Goal: Task Accomplishment & Management: Complete application form

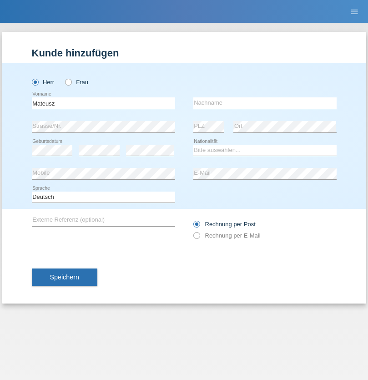
type input "Mateusz"
click at [265, 103] on input "text" at bounding box center [264, 102] width 143 height 11
type input "Wielgosz"
select select "PL"
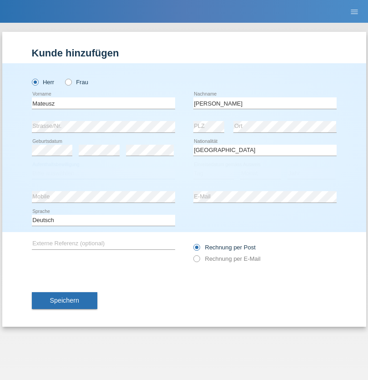
select select "C"
select select "30"
select select "04"
select select "2019"
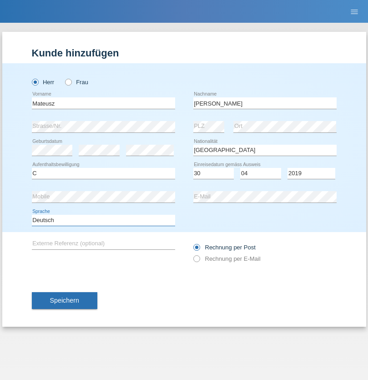
select select "en"
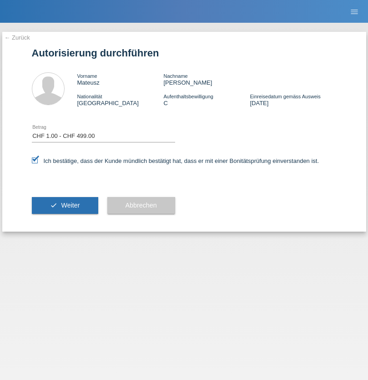
select select "1"
click at [65, 205] on span "Weiter" at bounding box center [70, 205] width 19 height 7
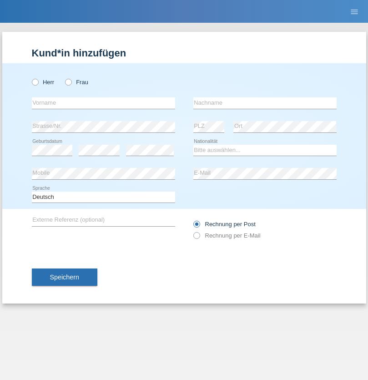
radio input "true"
click at [103, 103] on input "text" at bounding box center [103, 102] width 143 height 11
type input "Mentor"
click at [265, 103] on input "text" at bounding box center [264, 102] width 143 height 11
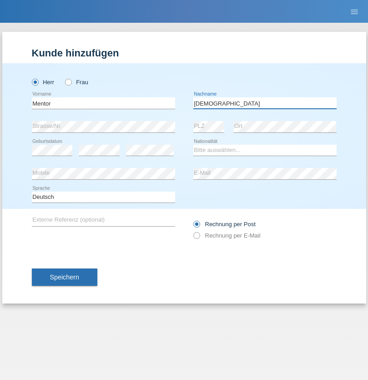
type input "[DEMOGRAPHIC_DATA]"
select select "XK"
select select "C"
select select "25"
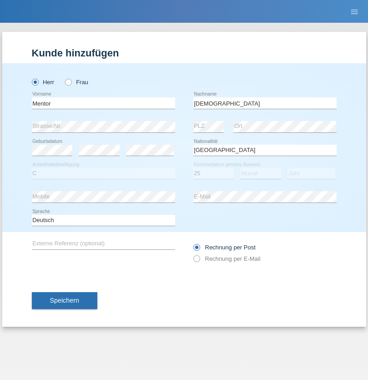
select select "05"
select select "1971"
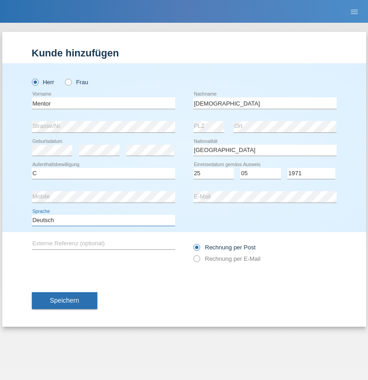
select select "en"
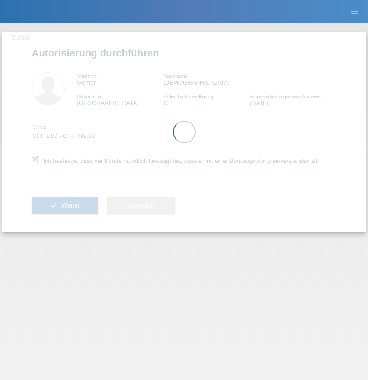
select select "1"
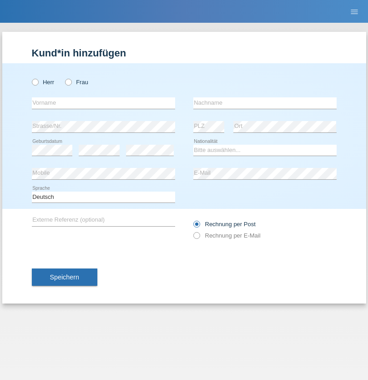
radio input "true"
click at [103, 103] on input "text" at bounding box center [103, 102] width 143 height 11
type input "Muhamed"
click at [265, 103] on input "text" at bounding box center [264, 102] width 143 height 11
type input "Karic"
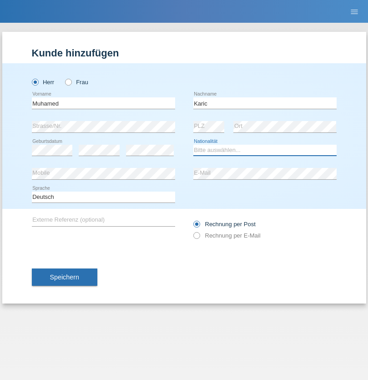
select select "ES"
select select "C"
select select "05"
select select "06"
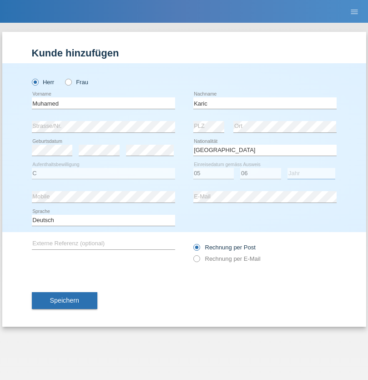
select select "2017"
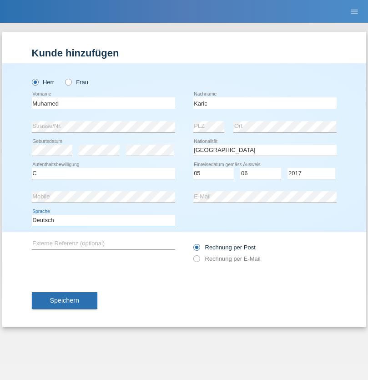
select select "en"
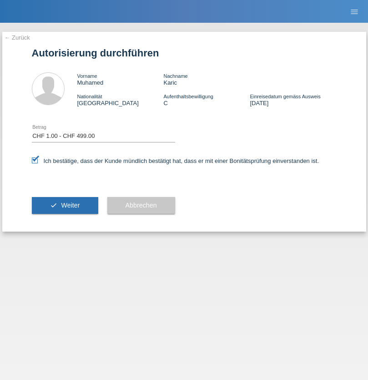
select select "1"
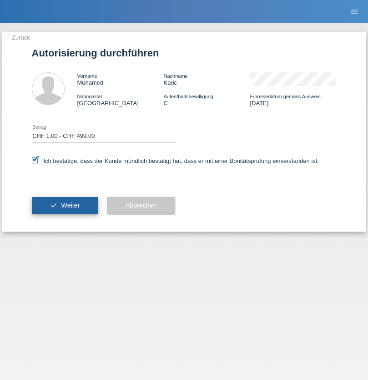
click at [65, 205] on span "Weiter" at bounding box center [70, 205] width 19 height 7
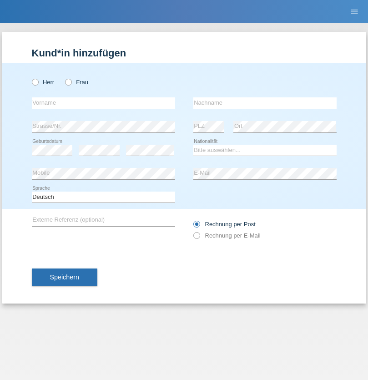
radio input "true"
click at [103, 103] on input "text" at bounding box center [103, 102] width 143 height 11
type input "firat"
click at [265, 103] on input "text" at bounding box center [264, 102] width 143 height 11
type input "kara"
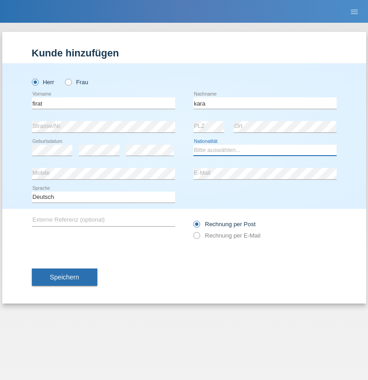
select select "CH"
radio input "true"
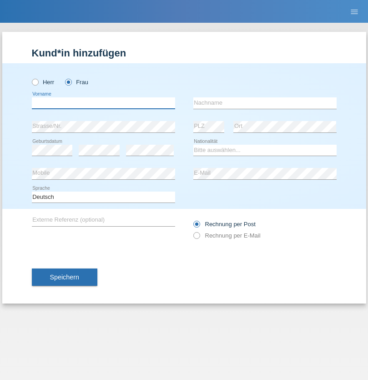
click at [103, 103] on input "text" at bounding box center [103, 102] width 143 height 11
type input "Nuria"
click at [265, 103] on input "text" at bounding box center [264, 102] width 143 height 11
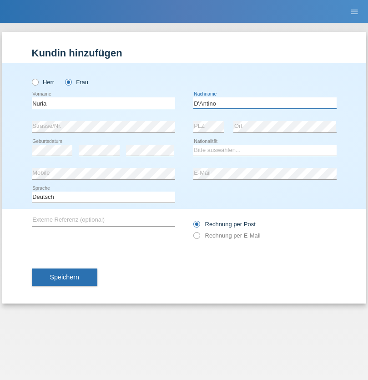
type input "D'Antino"
select select "CH"
